Goal: Find specific page/section: Find specific page/section

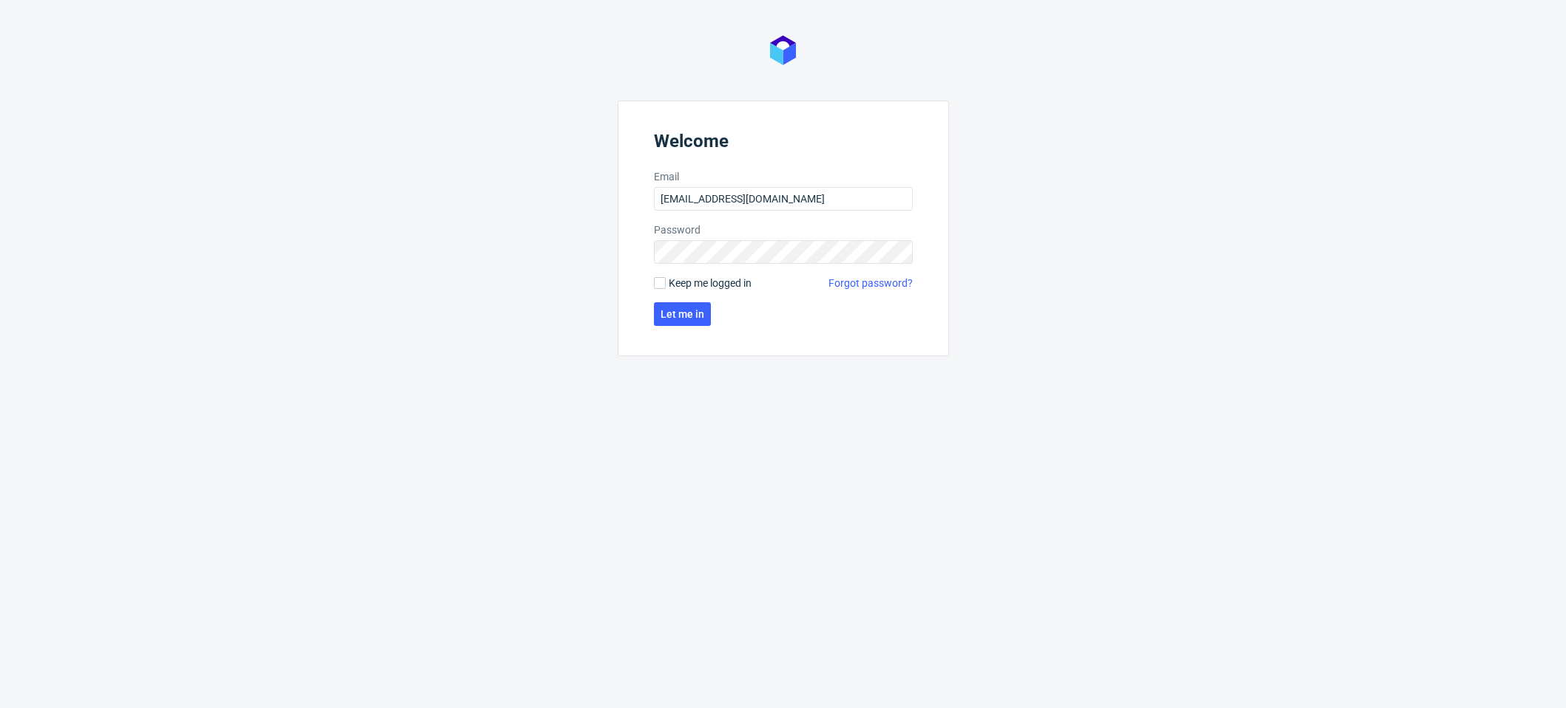
type input "[EMAIL_ADDRESS][DOMAIN_NAME]"
click at [683, 285] on span "Keep me logged in" at bounding box center [710, 283] width 83 height 15
click at [666, 285] on input "Keep me logged in" at bounding box center [660, 283] width 12 height 12
checkbox input "true"
click at [688, 311] on span "Let me in" at bounding box center [682, 314] width 44 height 10
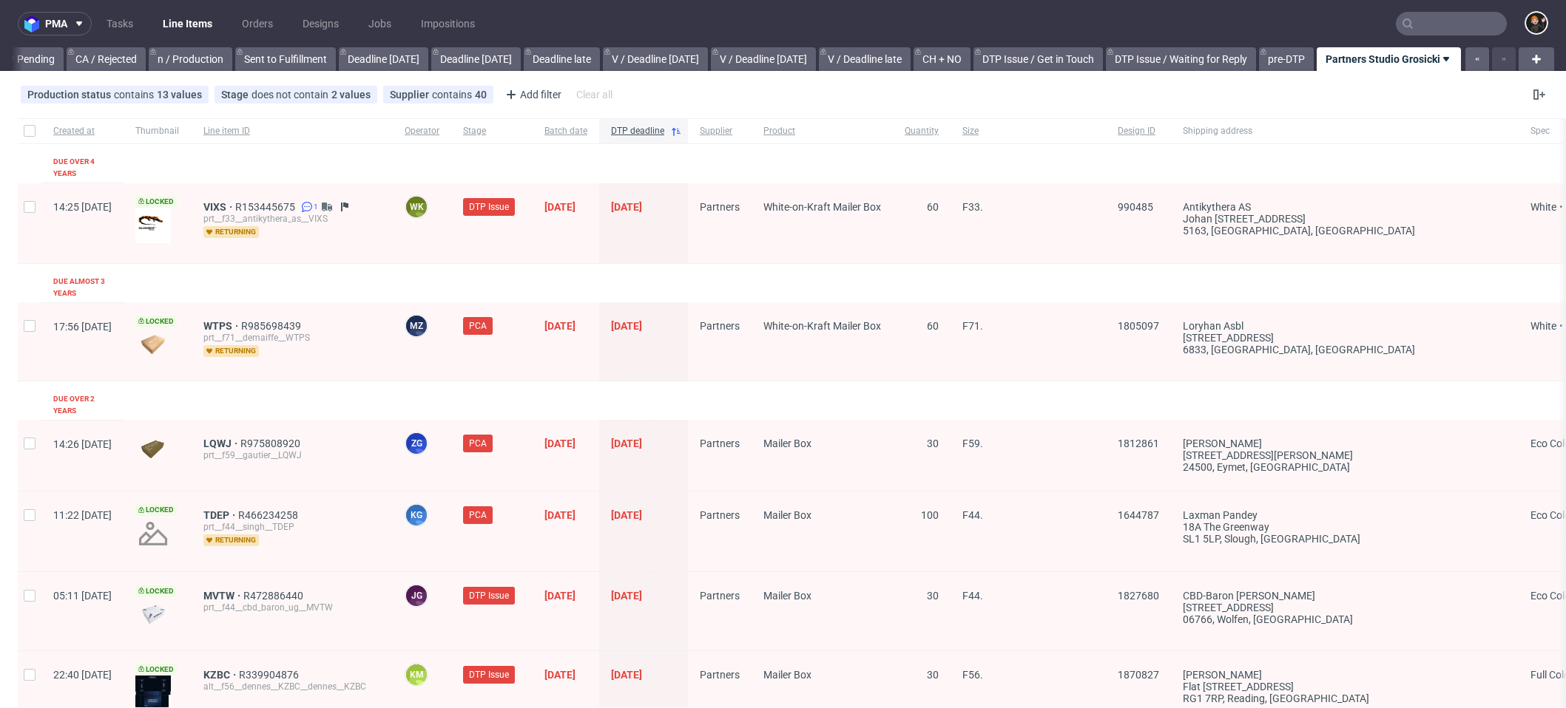
click at [184, 18] on link "Line Items" at bounding box center [187, 24] width 67 height 24
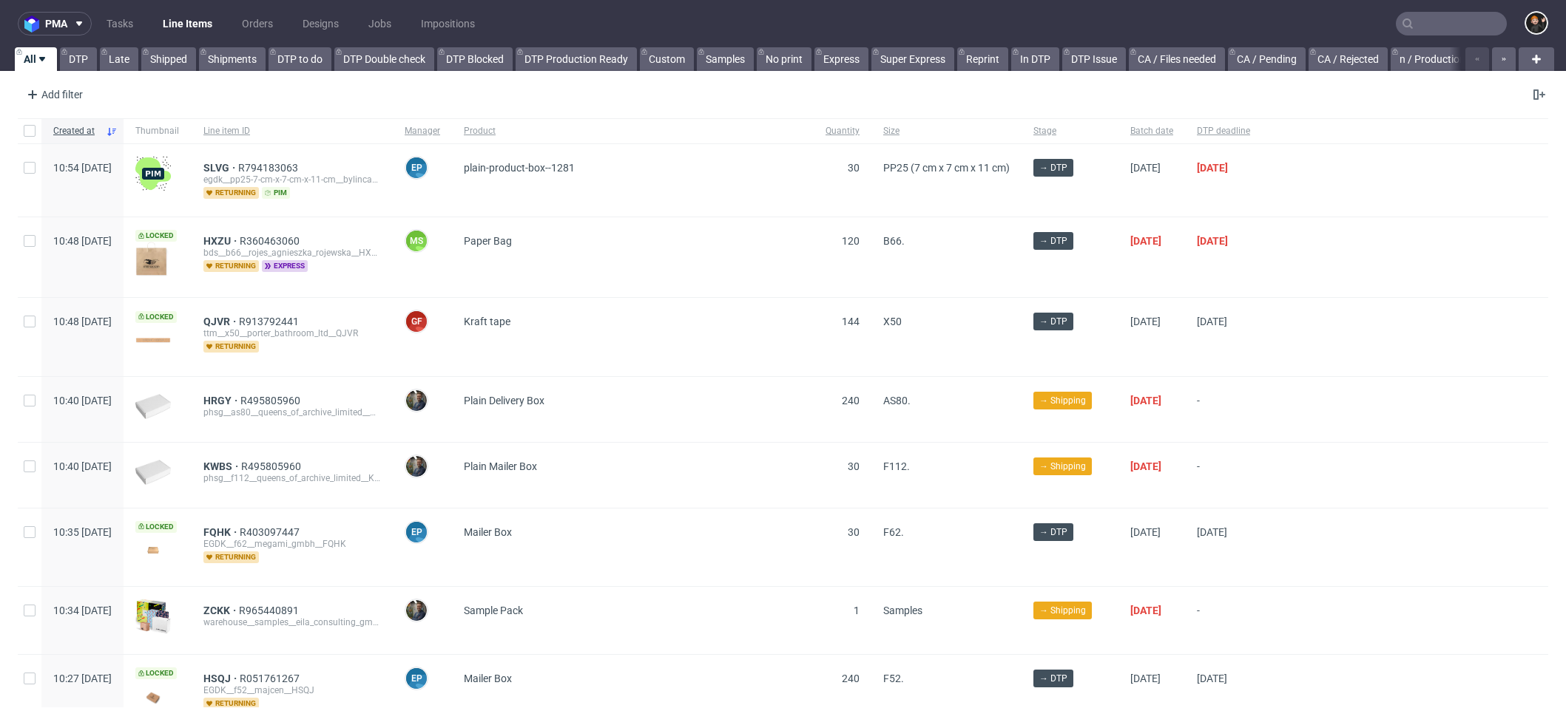
click at [182, 24] on link "Line Items" at bounding box center [187, 24] width 67 height 24
click at [1502, 58] on button "button" at bounding box center [1504, 59] width 24 height 24
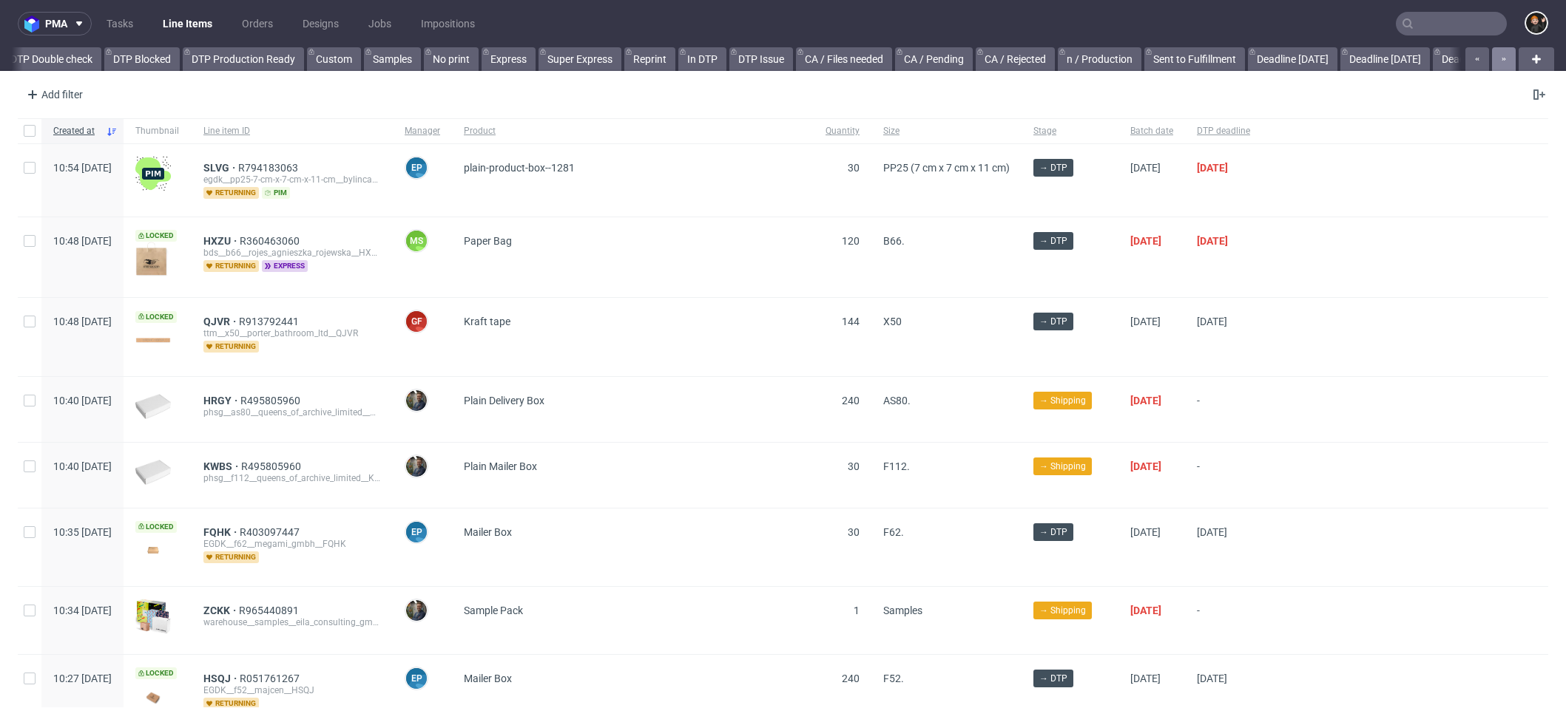
click at [1502, 58] on button "button" at bounding box center [1504, 59] width 24 height 24
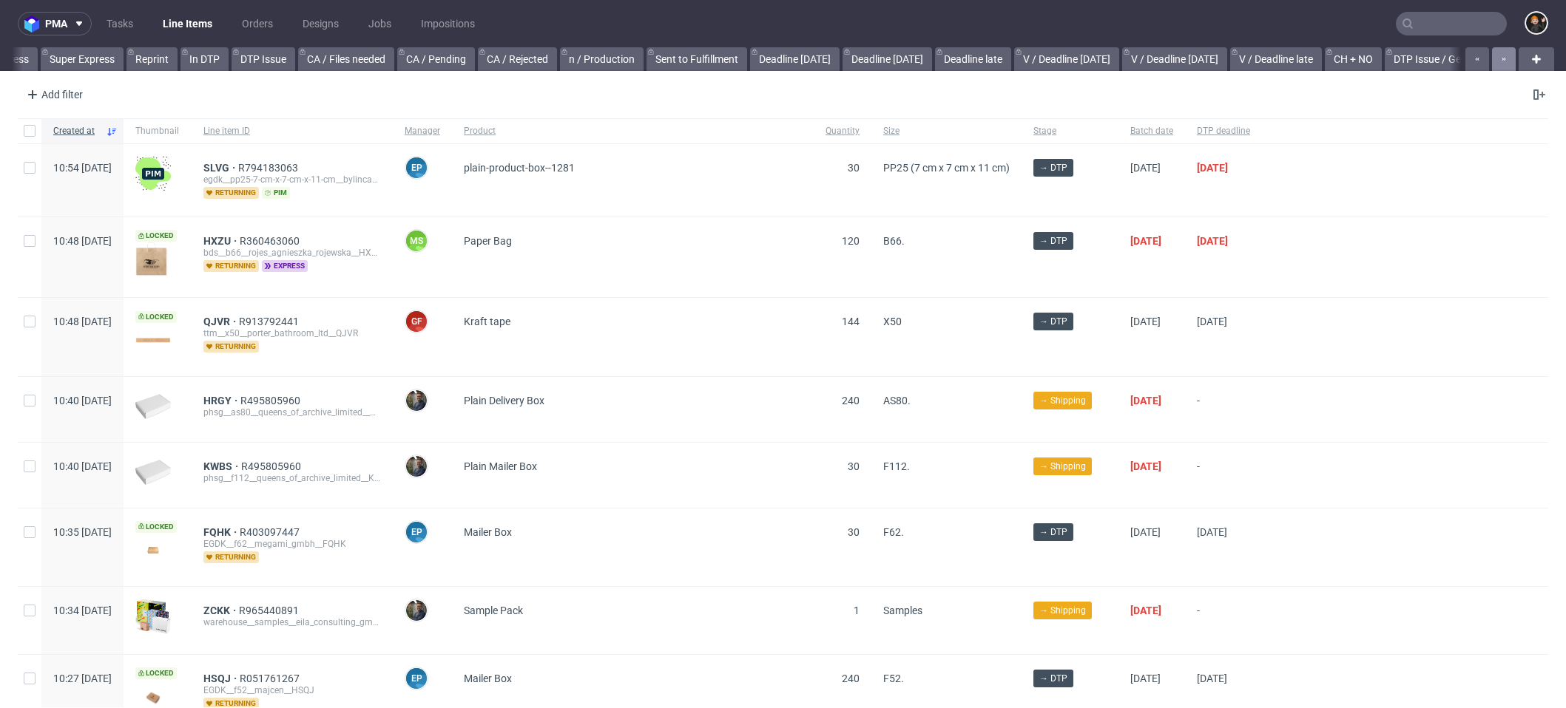
click at [1502, 58] on button "button" at bounding box center [1504, 59] width 24 height 24
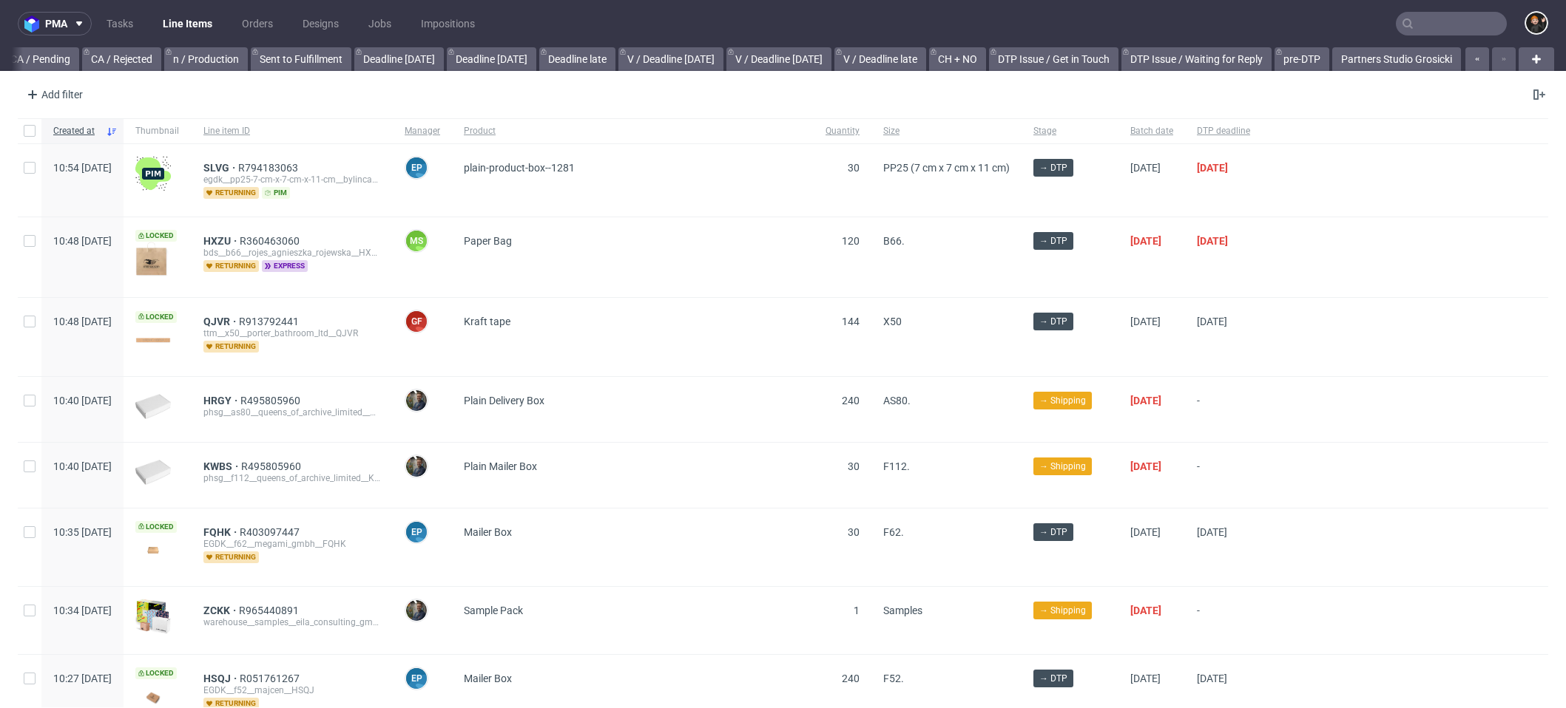
click at [1502, 58] on div at bounding box center [1488, 59] width 53 height 24
click at [1406, 64] on link "Partners Studio Grosicki" at bounding box center [1396, 59] width 129 height 24
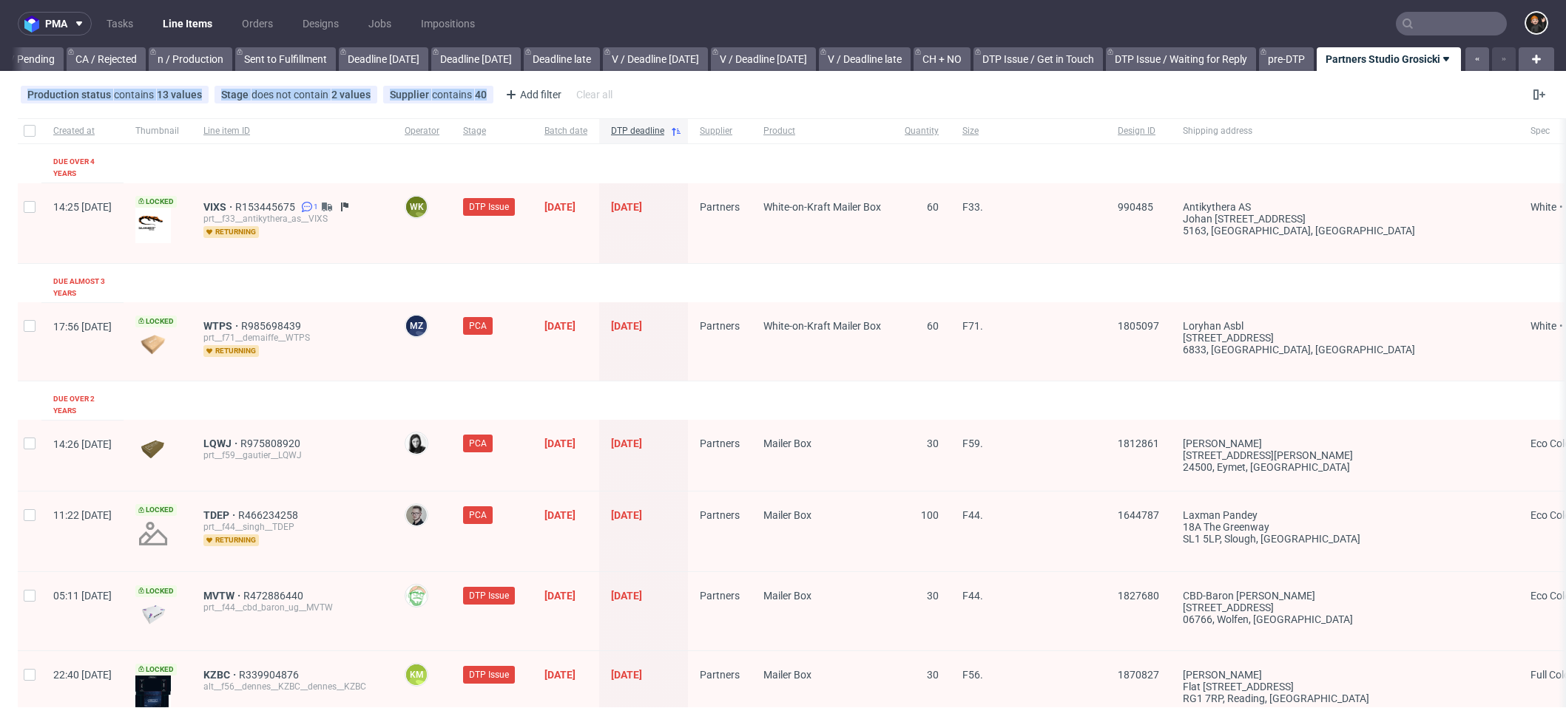
scroll to position [2293, 0]
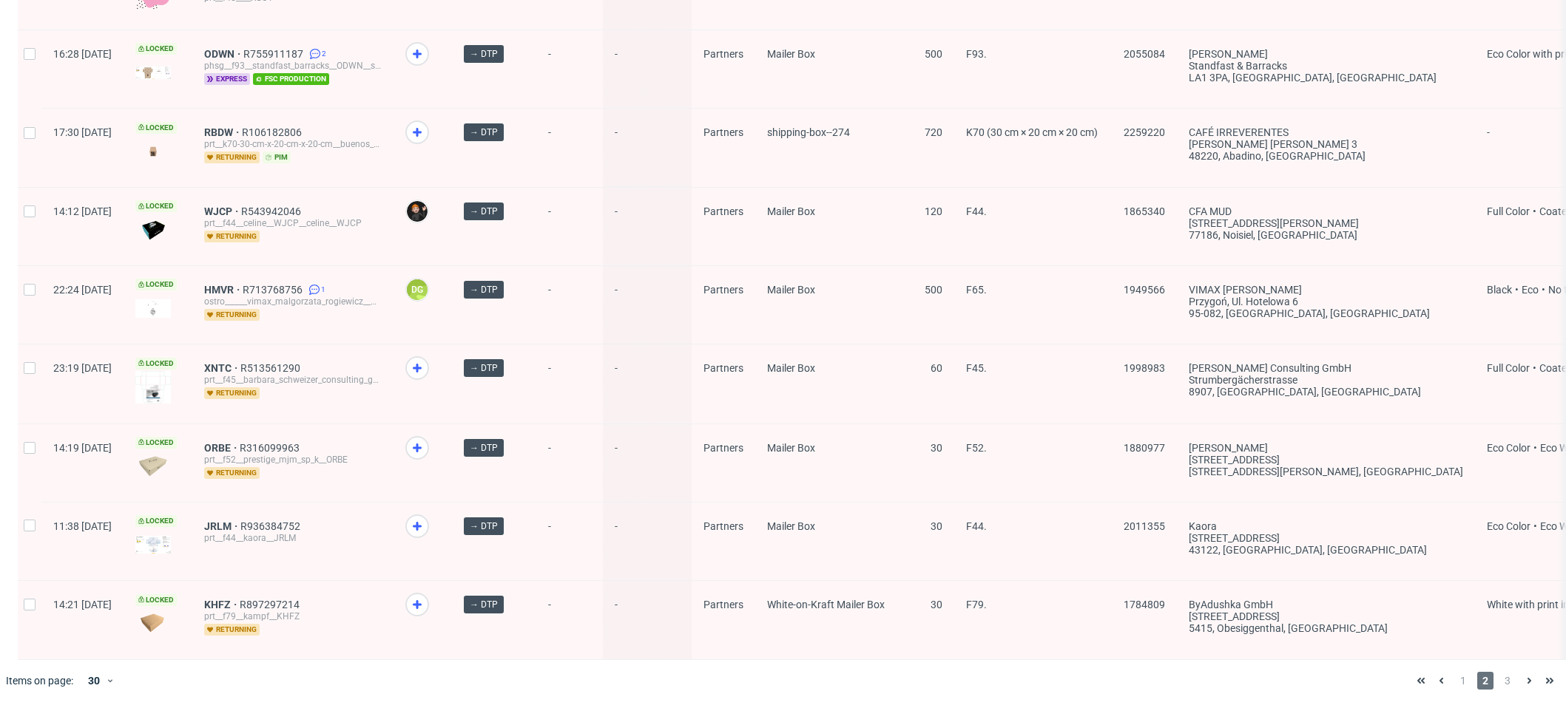
scroll to position [0, 1270]
